Goal: Transaction & Acquisition: Subscribe to service/newsletter

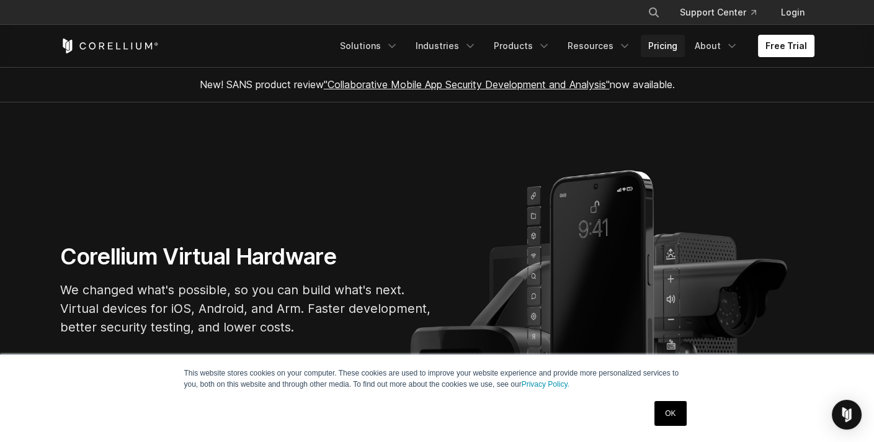
click at [673, 43] on link "Pricing" at bounding box center [663, 46] width 44 height 22
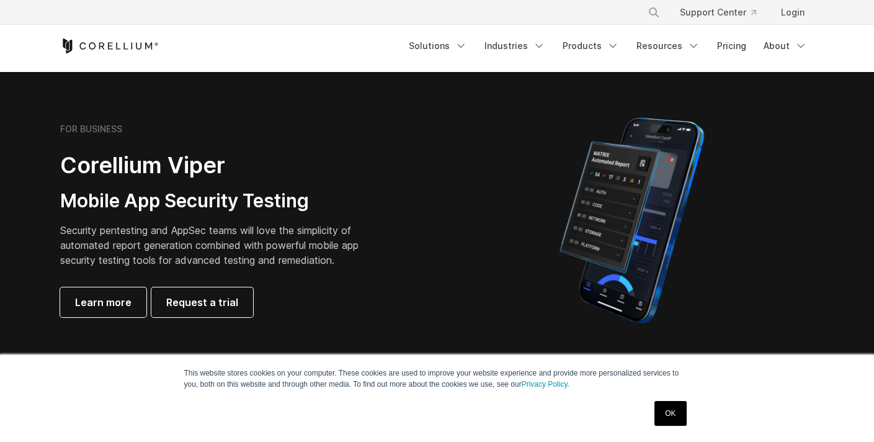
scroll to position [313, 0]
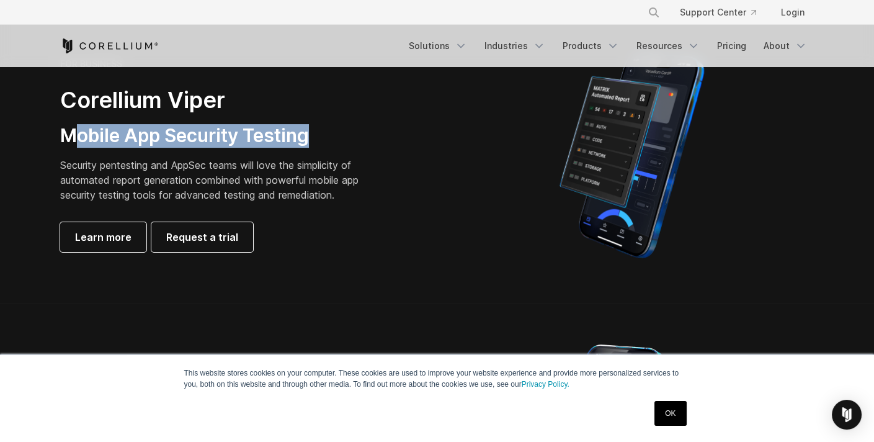
drag, startPoint x: 81, startPoint y: 133, endPoint x: 402, endPoint y: 130, distance: 320.6
click at [402, 130] on div "FOR BUSINESS Corellium Viper Mobile App Security Testing Security pentesting an…" at bounding box center [233, 154] width 347 height 193
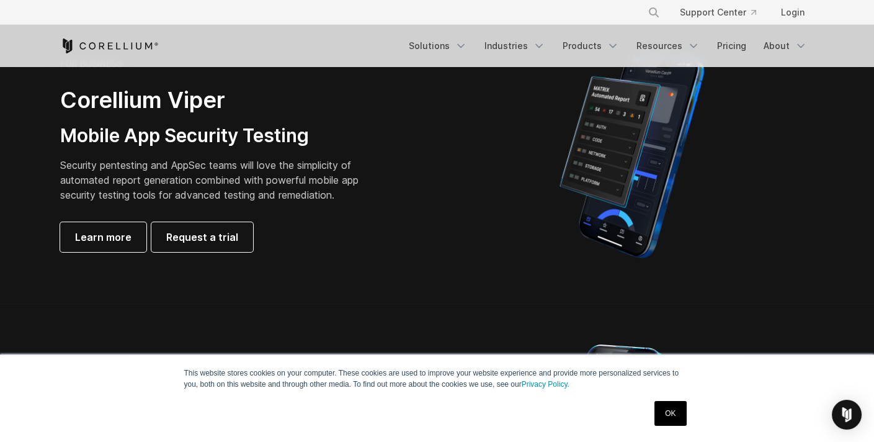
click at [773, 187] on div at bounding box center [632, 155] width 365 height 217
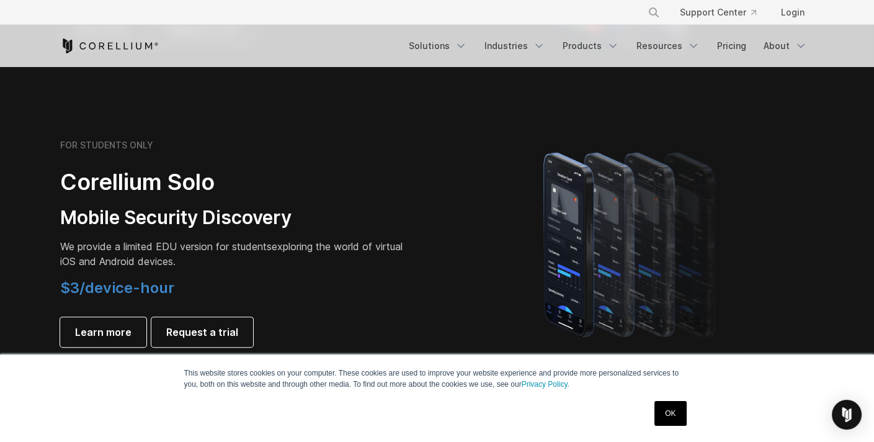
scroll to position [0, 0]
